Goal: Check status: Check status

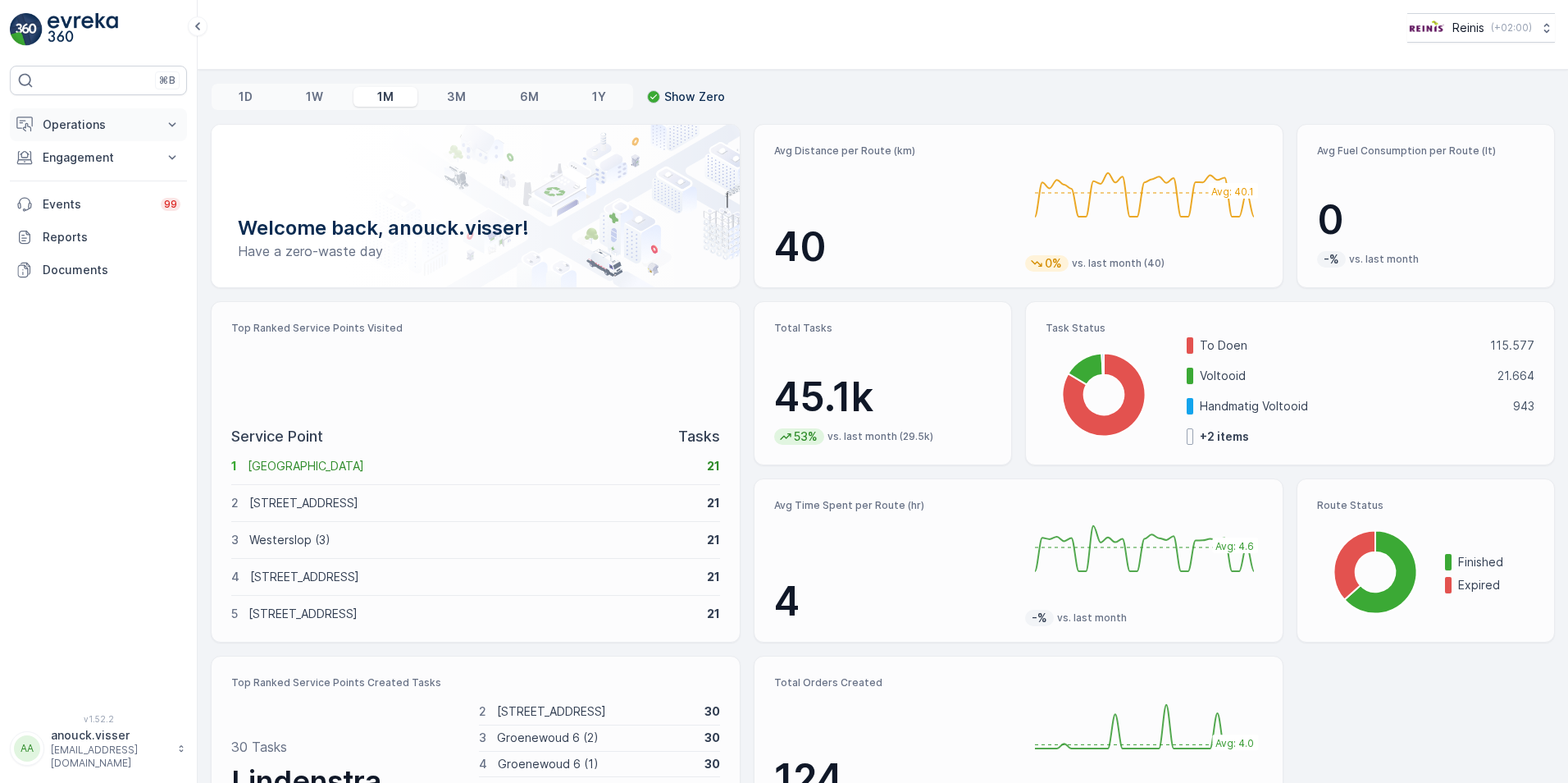
click at [158, 132] on button "Operations" at bounding box center [98, 125] width 177 height 33
click at [125, 201] on link "Routes & Tasks" at bounding box center [110, 198] width 152 height 23
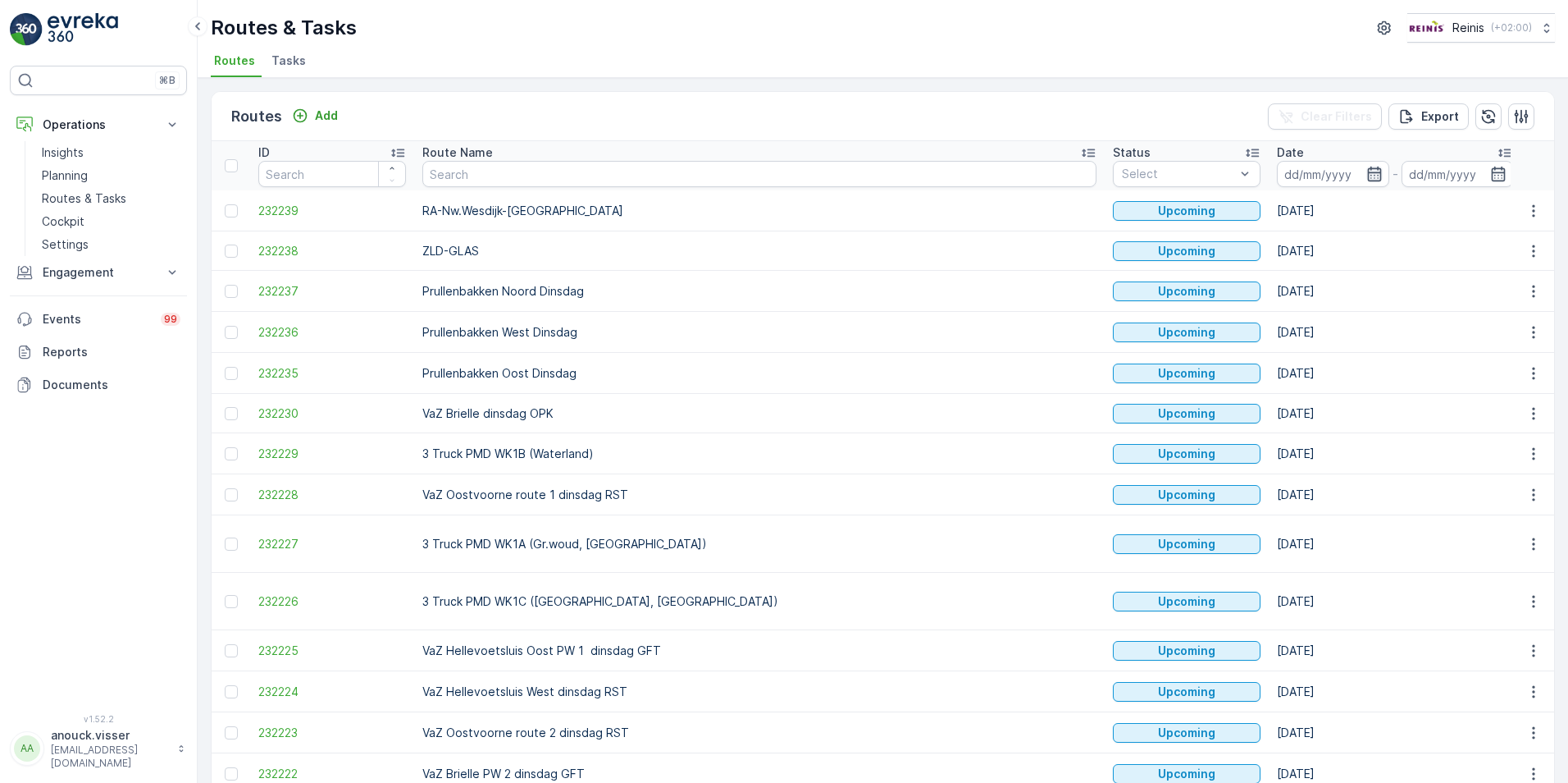
click at [1368, 172] on icon "button" at bounding box center [1374, 174] width 14 height 15
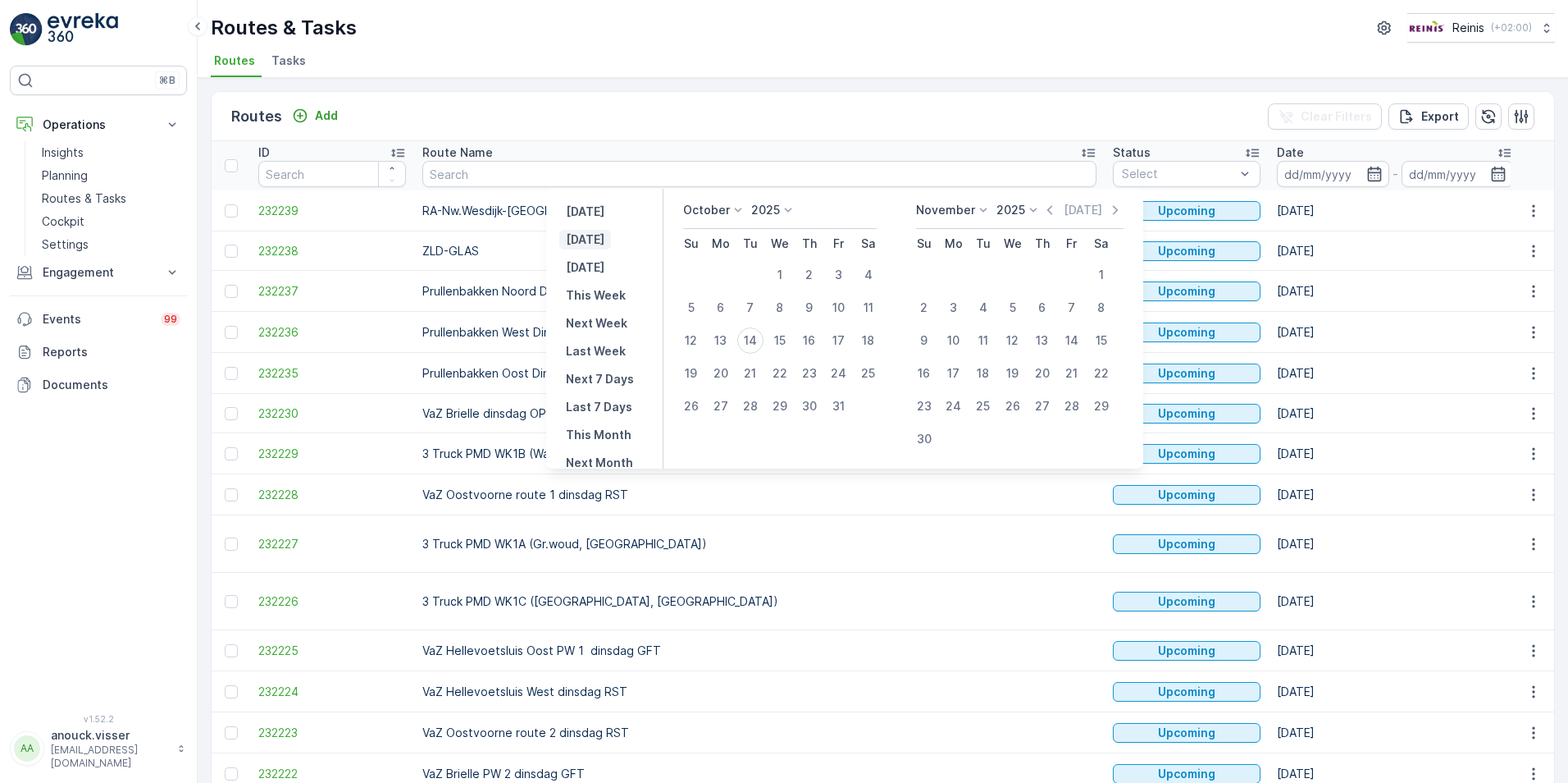
click at [597, 245] on p "[DATE]" at bounding box center [585, 240] width 39 height 17
type input "[DATE]"
